Goal: Complete application form

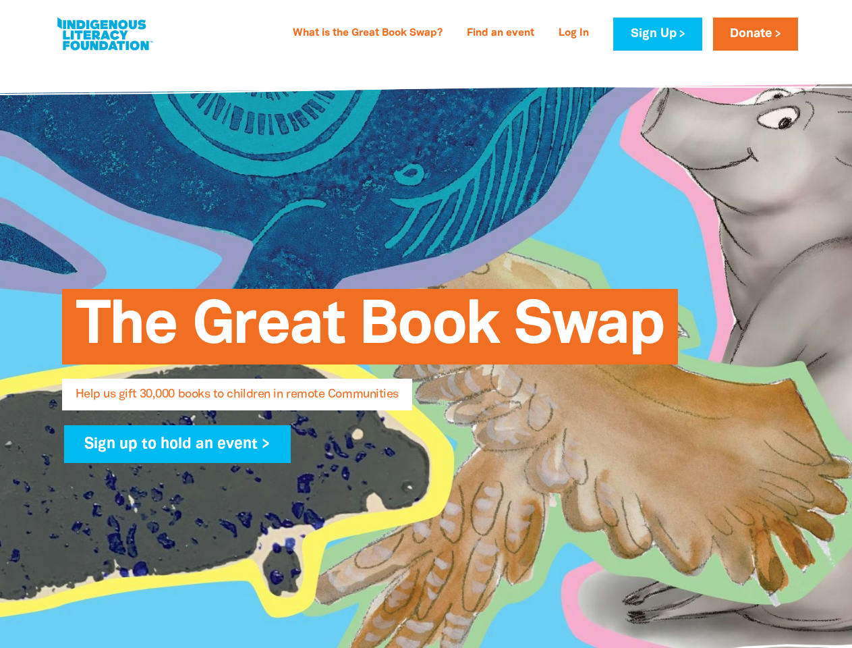
select select "US"
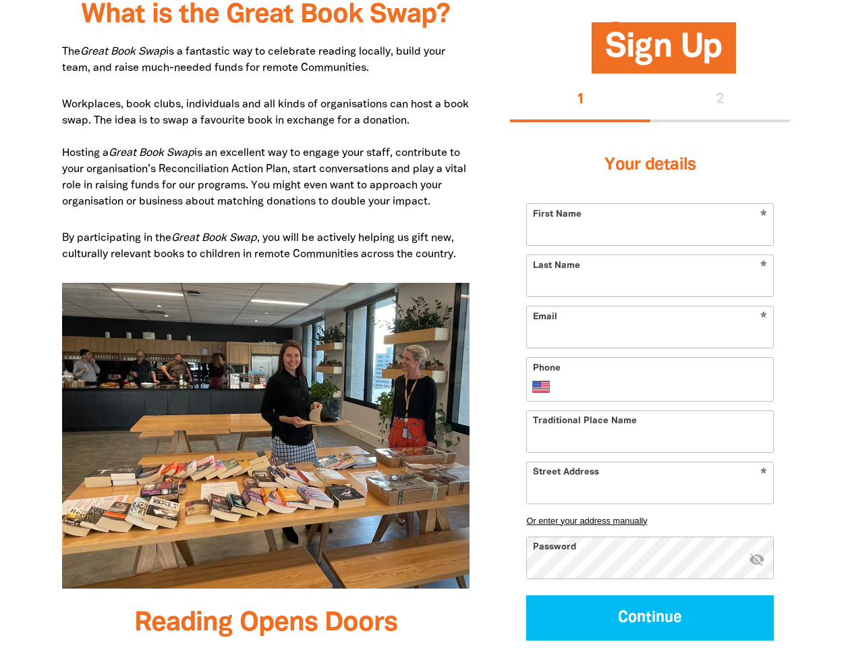
click at [426, 324] on img at bounding box center [266, 436] width 408 height 306
click at [580, 101] on button "1" at bounding box center [580, 100] width 140 height 43
click at [720, 101] on div "1 2" at bounding box center [650, 100] width 280 height 43
click at [650, 520] on button "Or enter your address manually" at bounding box center [650, 520] width 248 height 10
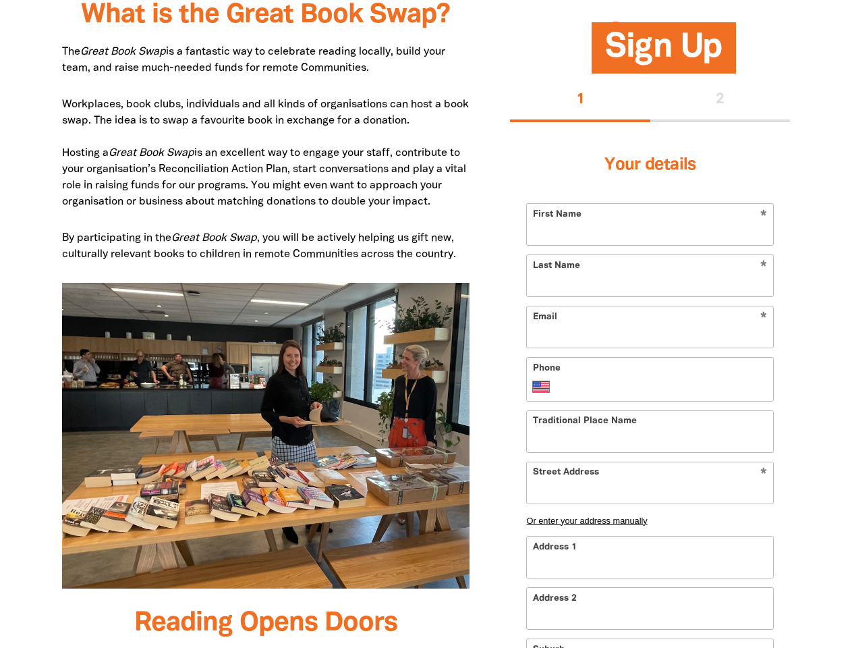
click at [757, 560] on input "Address 1" at bounding box center [650, 556] width 246 height 41
click at [650, 617] on input "Address 2" at bounding box center [650, 608] width 246 height 41
